Goal: Task Accomplishment & Management: Manage account settings

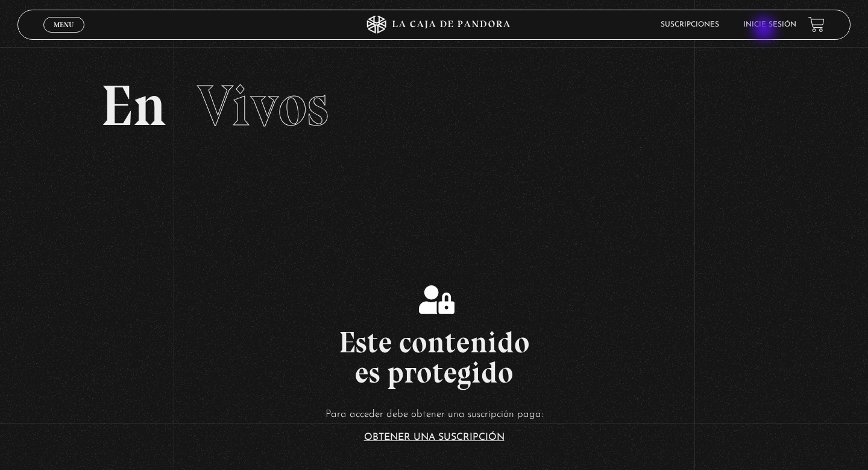
click at [766, 30] on li "Inicie sesión" at bounding box center [769, 24] width 53 height 19
click at [767, 28] on li "Inicie sesión" at bounding box center [769, 24] width 53 height 19
click at [765, 23] on link "Inicie sesión" at bounding box center [769, 24] width 53 height 7
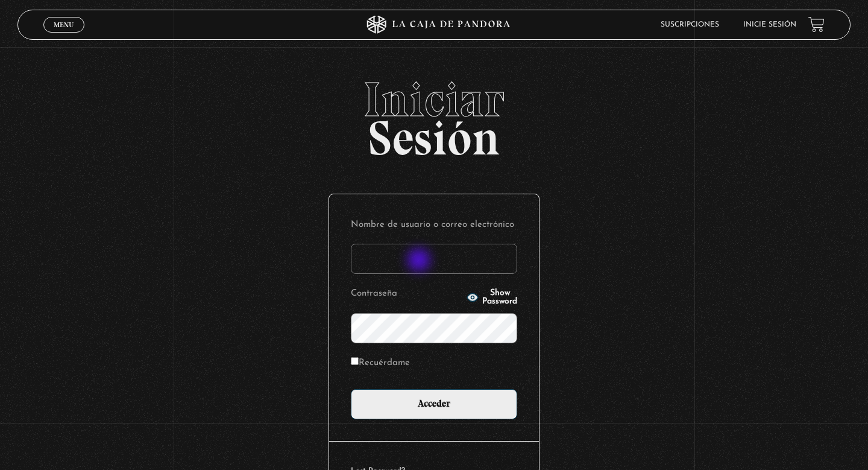
click at [420, 261] on input "Nombre de usuario o correo electrónico" at bounding box center [434, 259] width 166 height 30
type input "oscarette24@gmail.com"
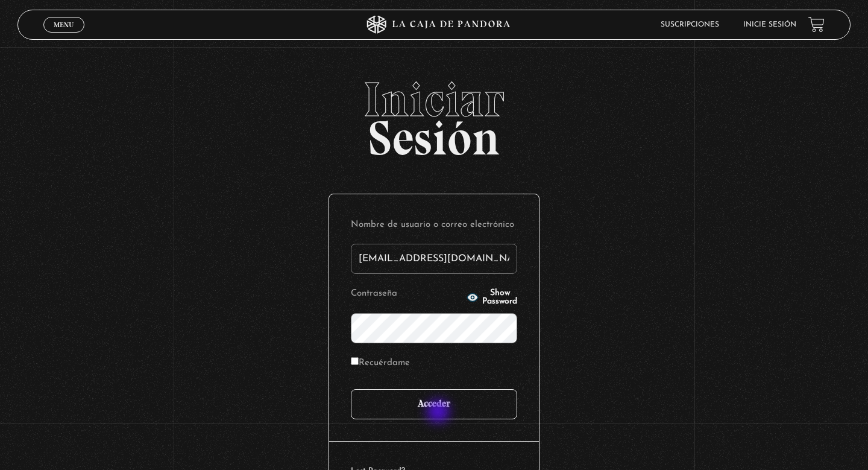
click at [439, 407] on input "Acceder" at bounding box center [434, 404] width 166 height 30
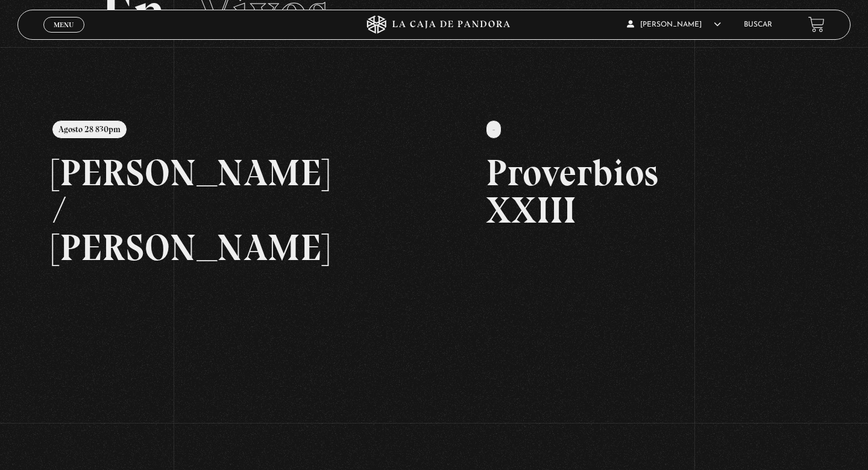
scroll to position [93, 0]
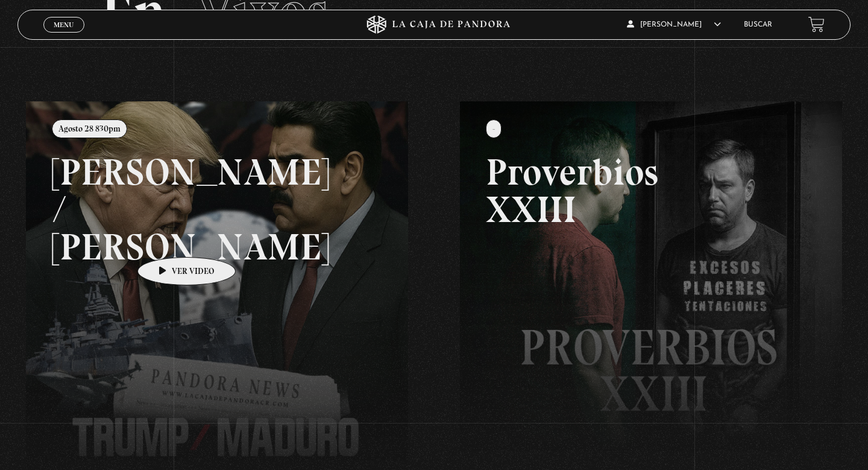
click at [168, 239] on link at bounding box center [460, 336] width 868 height 470
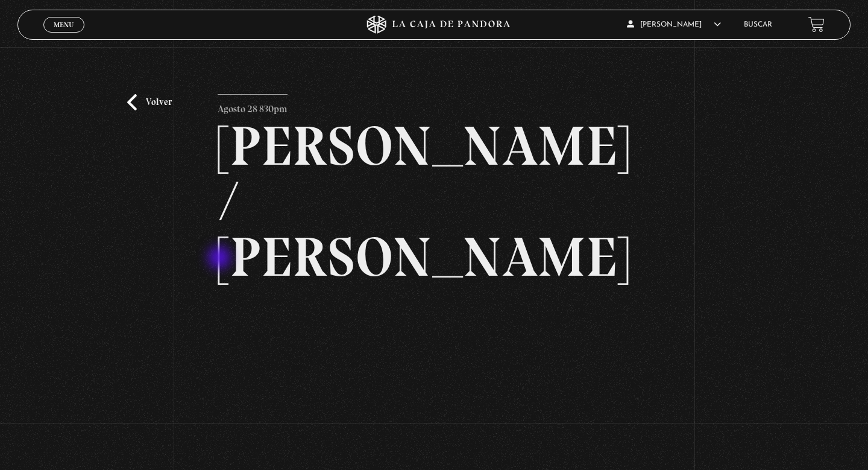
scroll to position [28, 0]
